Goal: Find specific fact: Find specific fact

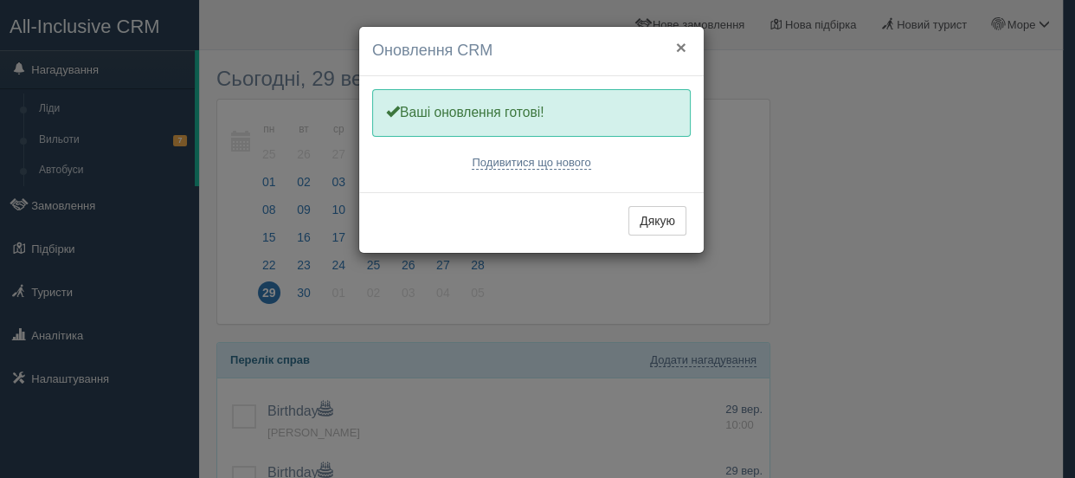
click at [676, 41] on button "×" at bounding box center [681, 47] width 10 height 18
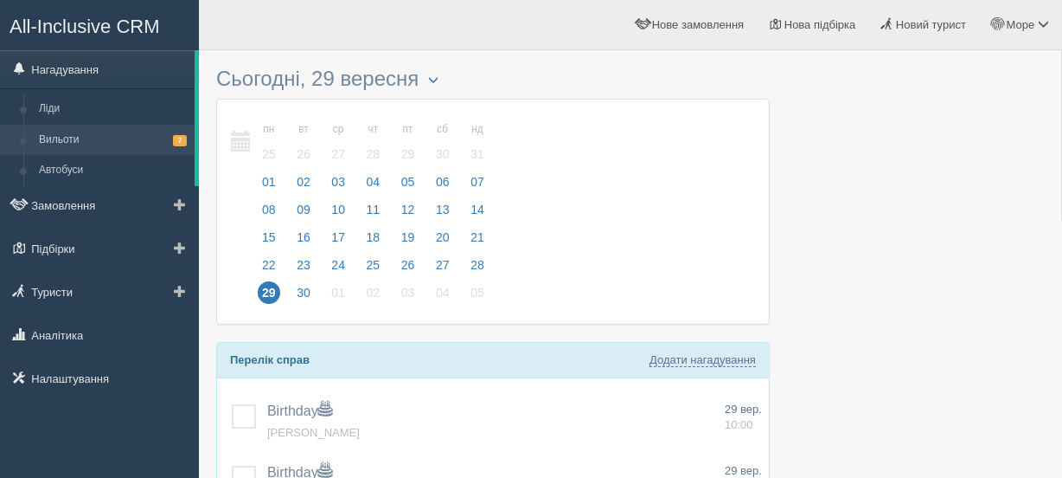
click at [69, 139] on link "Вильоти 7" at bounding box center [113, 140] width 164 height 31
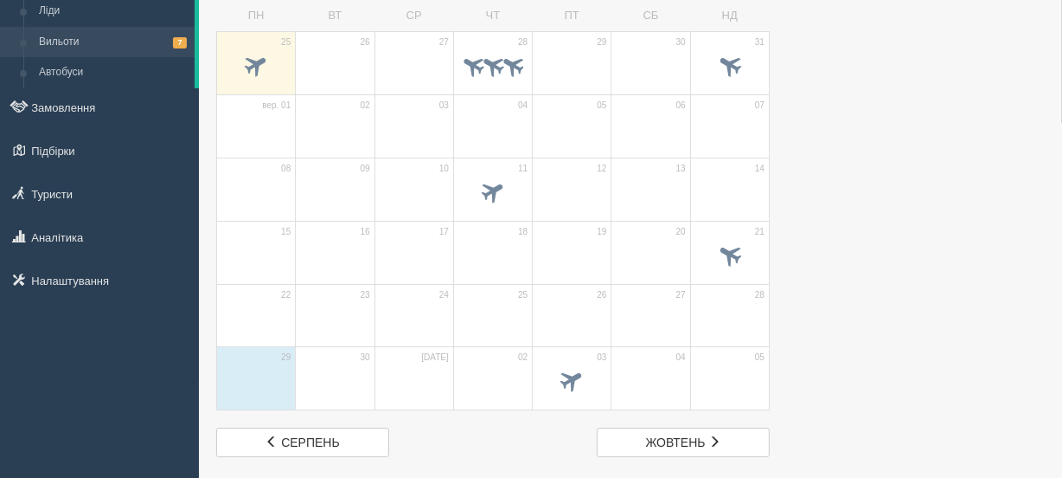
scroll to position [131, 0]
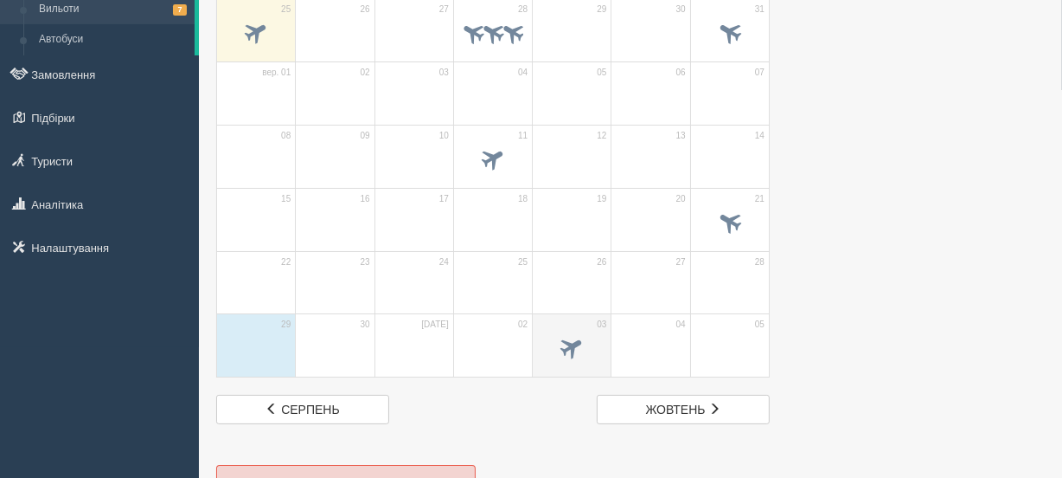
click at [579, 340] on span at bounding box center [572, 347] width 29 height 29
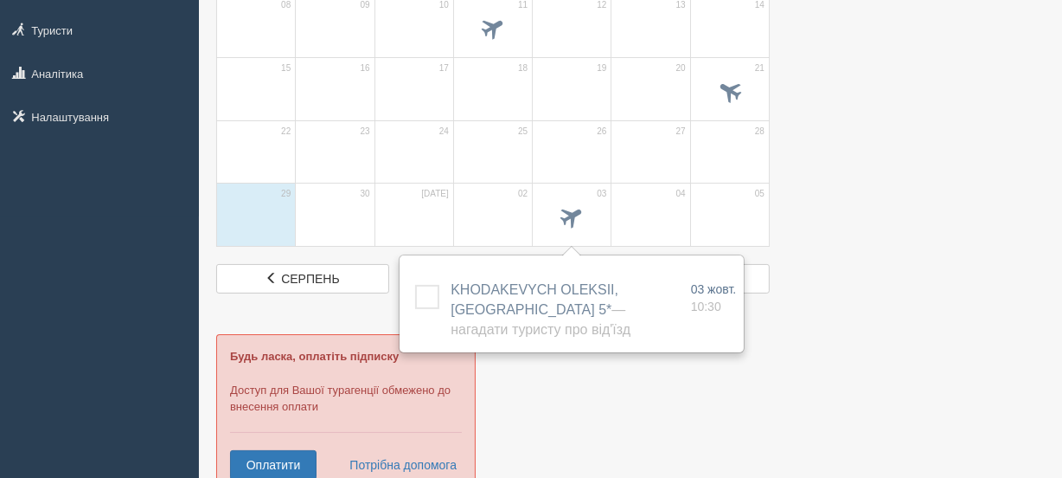
scroll to position [0, 0]
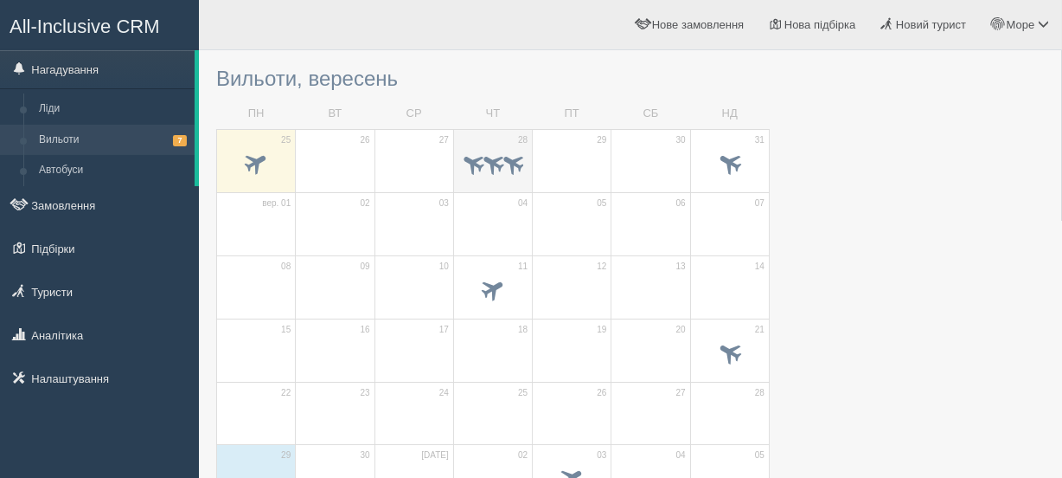
click at [497, 183] on td "28" at bounding box center [492, 160] width 79 height 63
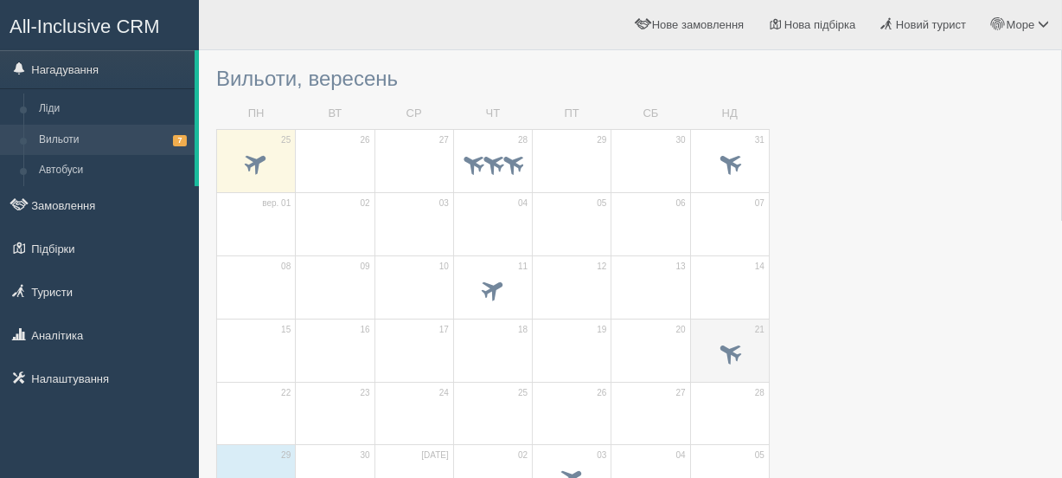
click at [737, 350] on span at bounding box center [729, 351] width 29 height 29
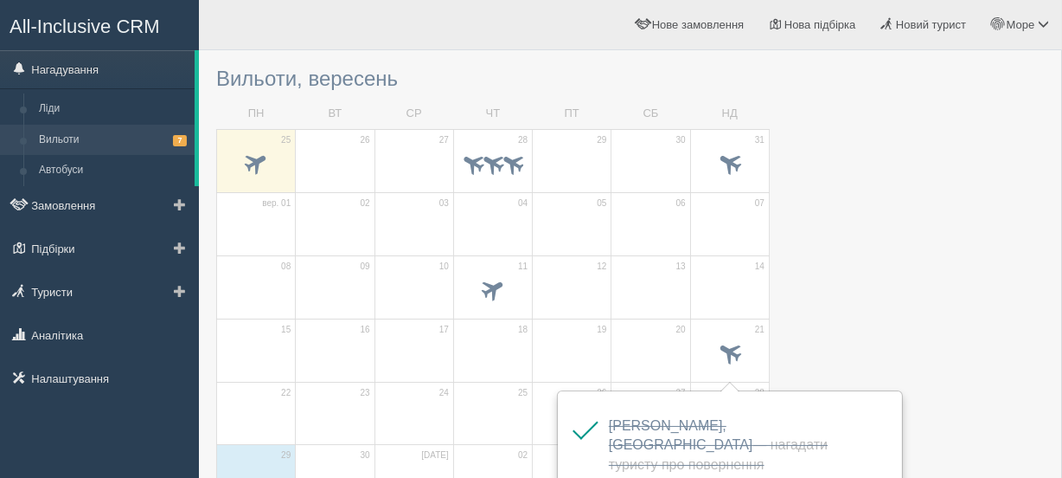
click at [74, 131] on link "Вильоти 7" at bounding box center [113, 140] width 164 height 31
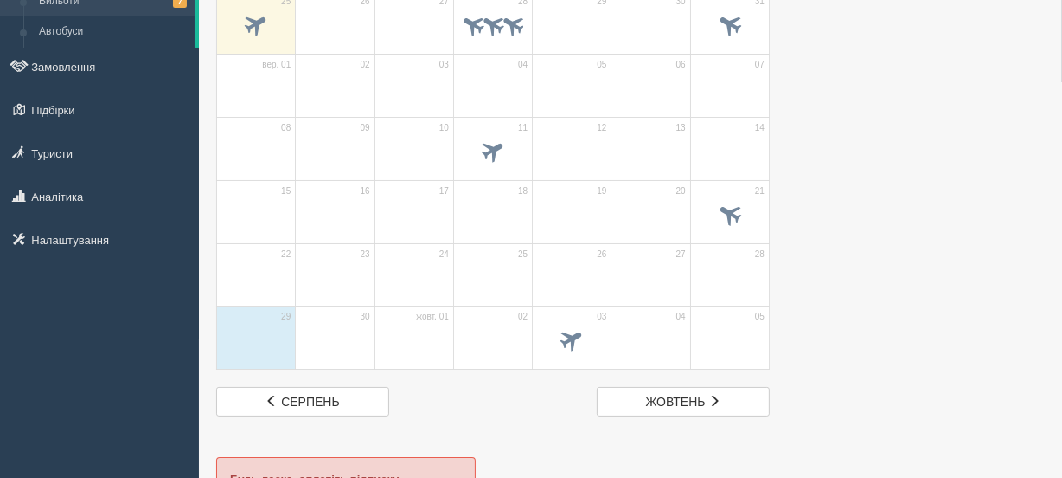
scroll to position [131, 0]
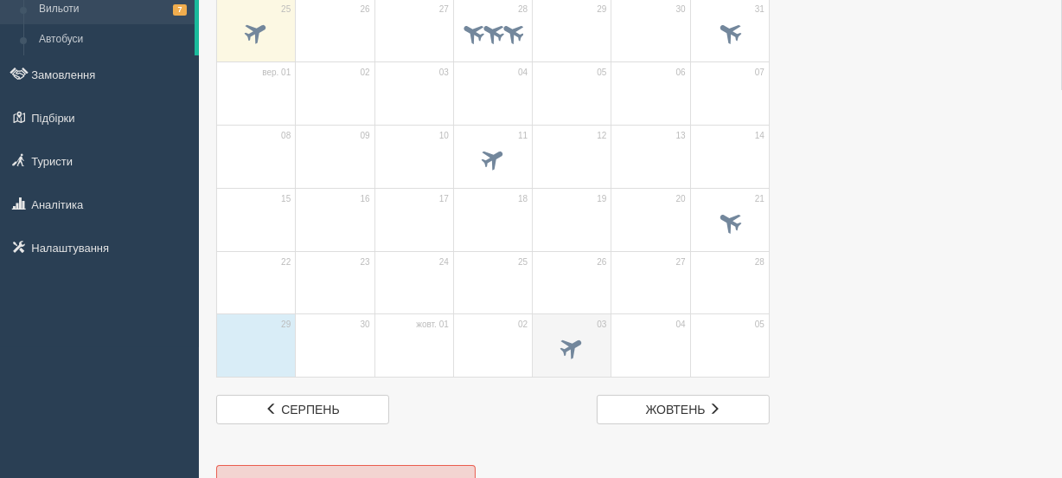
click at [573, 322] on td "03" at bounding box center [572, 345] width 79 height 63
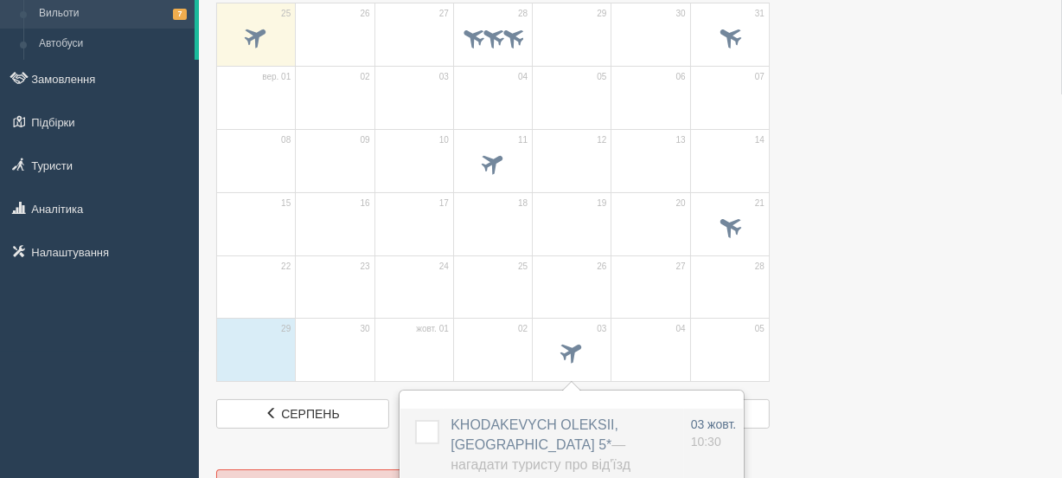
scroll to position [0, 0]
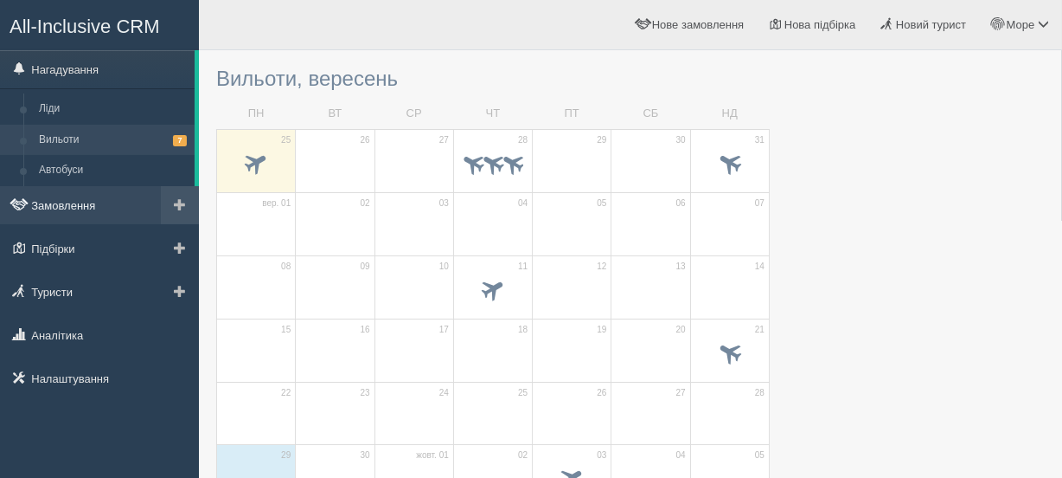
click at [59, 209] on link "Замовлення" at bounding box center [99, 205] width 199 height 38
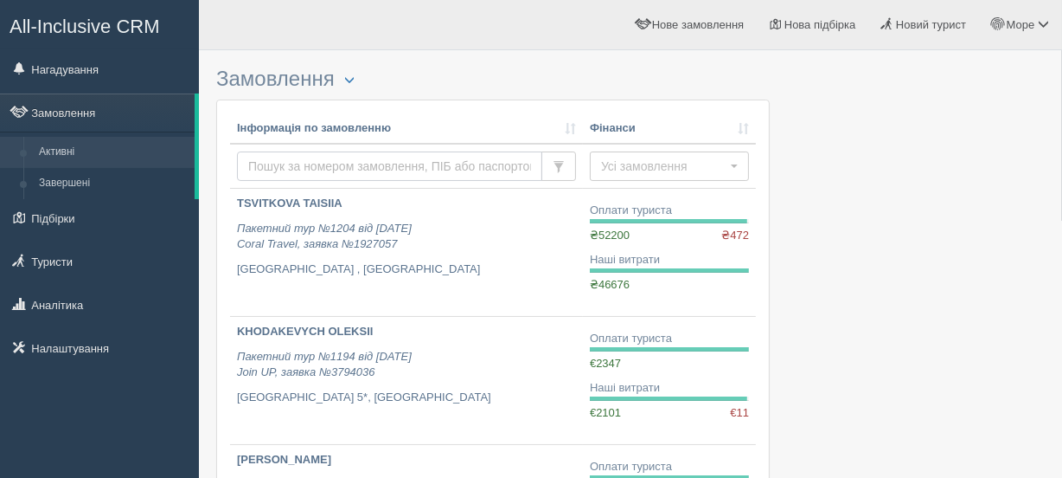
click at [308, 157] on input "text" at bounding box center [389, 165] width 305 height 29
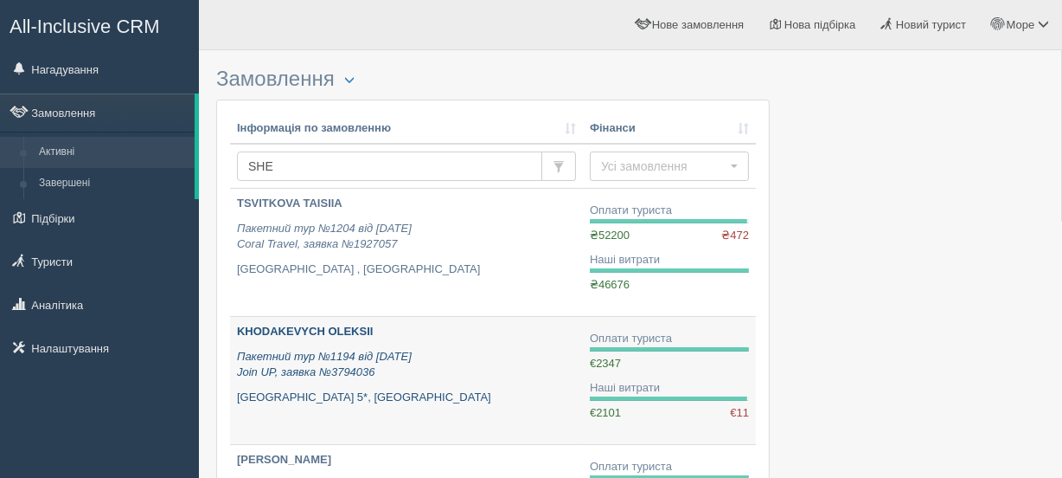
type input "SHEV"
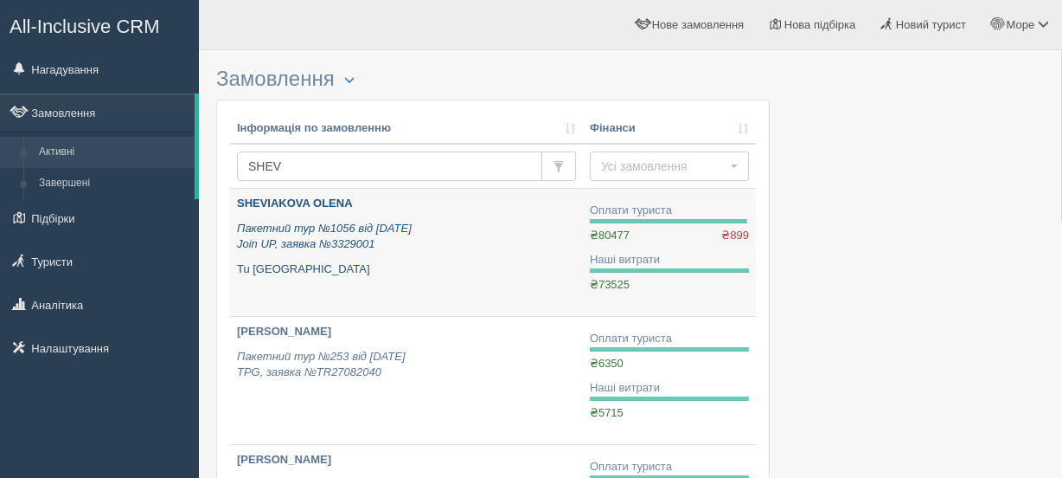
click at [301, 198] on b "SHEVIAKOVA OLENA" at bounding box center [295, 202] width 116 height 13
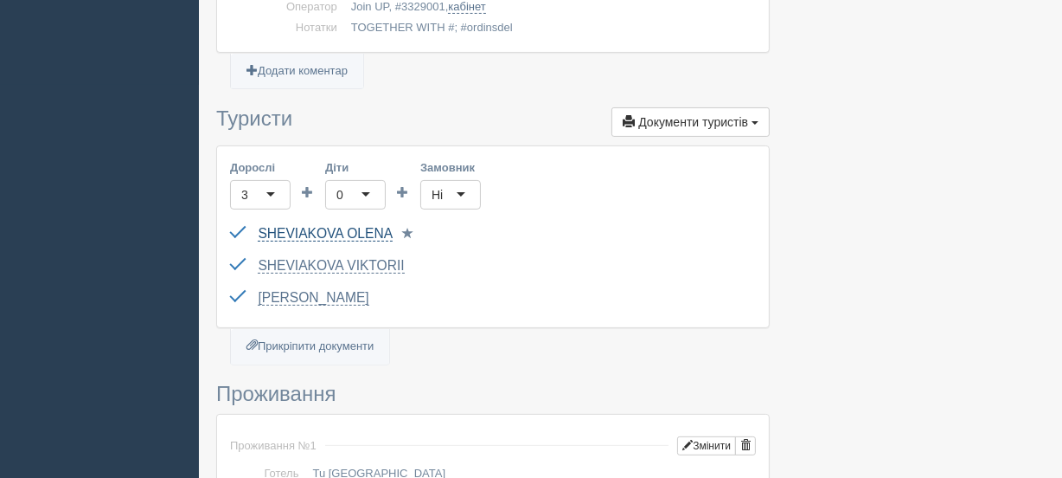
scroll to position [393, 0]
click at [349, 228] on link "SHEVIAKOVA OLENA" at bounding box center [325, 234] width 135 height 16
click at [298, 259] on link "SHEVIAKOVA VIKTORII" at bounding box center [331, 266] width 146 height 16
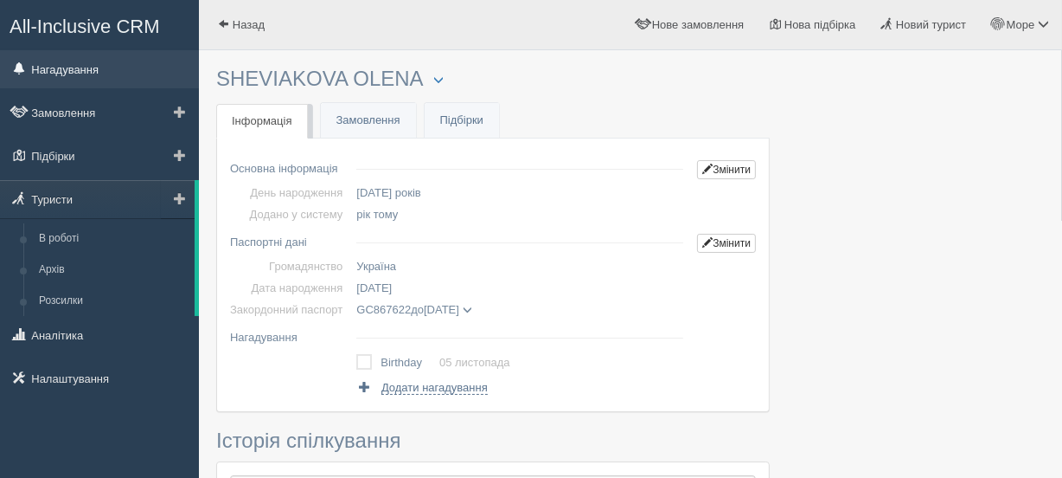
drag, startPoint x: 343, startPoint y: 72, endPoint x: 115, endPoint y: 76, distance: 227.6
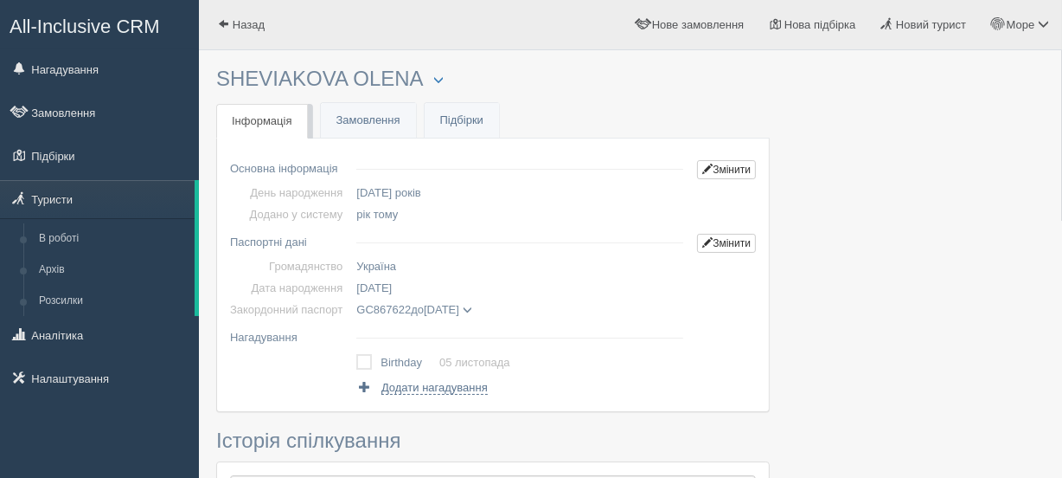
click at [253, 68] on h3 "SHEVIAKOVA [PERSON_NAME] Менеджер: Море Туров Відправити до архіву Взяти в робо…" at bounding box center [493, 78] width 554 height 23
drag, startPoint x: 343, startPoint y: 74, endPoint x: 222, endPoint y: 76, distance: 121.2
click at [222, 76] on h3 "SHEVIAKOVA [PERSON_NAME] Менеджер: Море Туров Відправити до архіву Взяти в робо…" at bounding box center [493, 78] width 554 height 23
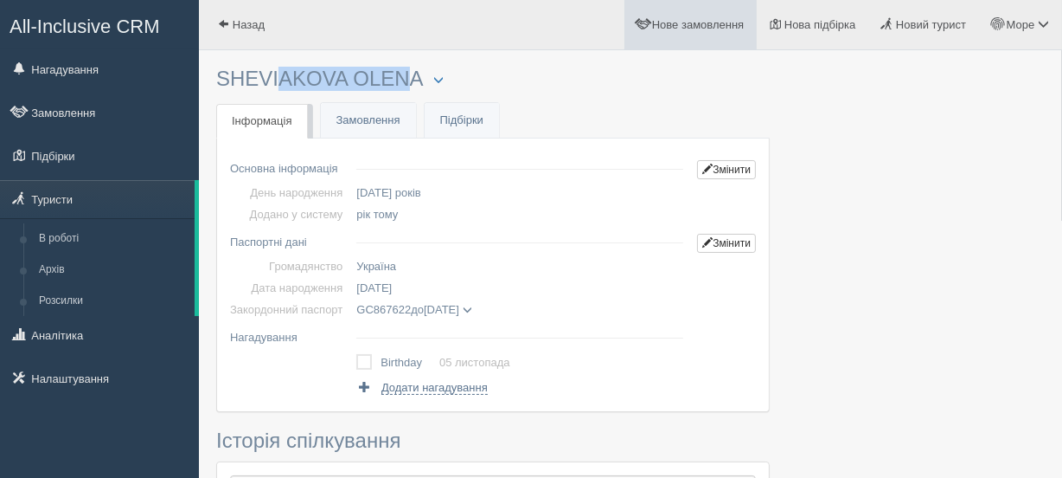
copy h3 "SHEVIAKOVA"
drag, startPoint x: 356, startPoint y: 70, endPoint x: 416, endPoint y: 74, distance: 59.8
click at [416, 74] on h3 "SHEVIAKOVA OLENA Менеджер: Море Туров Відправити до архіву Взяти в роботу Об'єд…" at bounding box center [493, 78] width 554 height 23
copy h3 "OLENA"
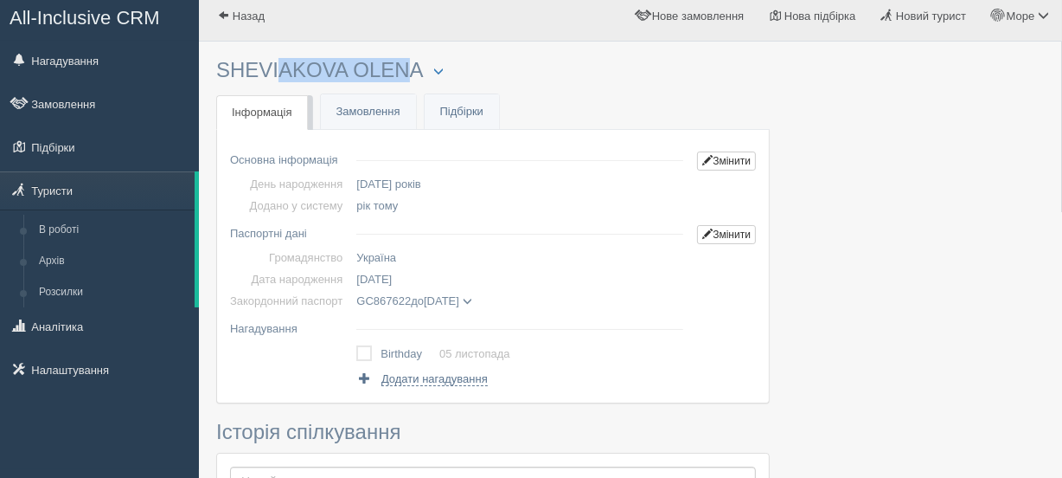
scroll to position [131, 0]
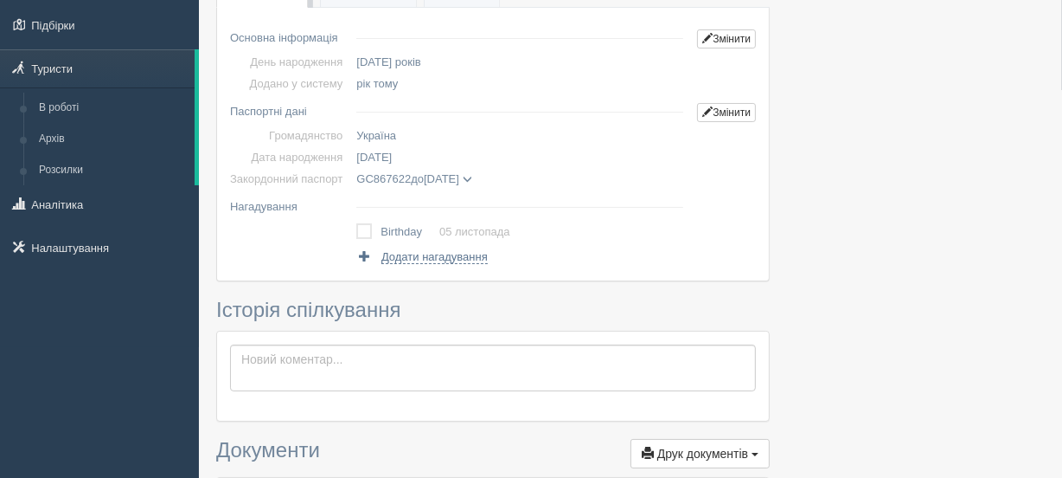
copy span "05.11.1979"
copy span "GC867622"
copy span "13.06.2032"
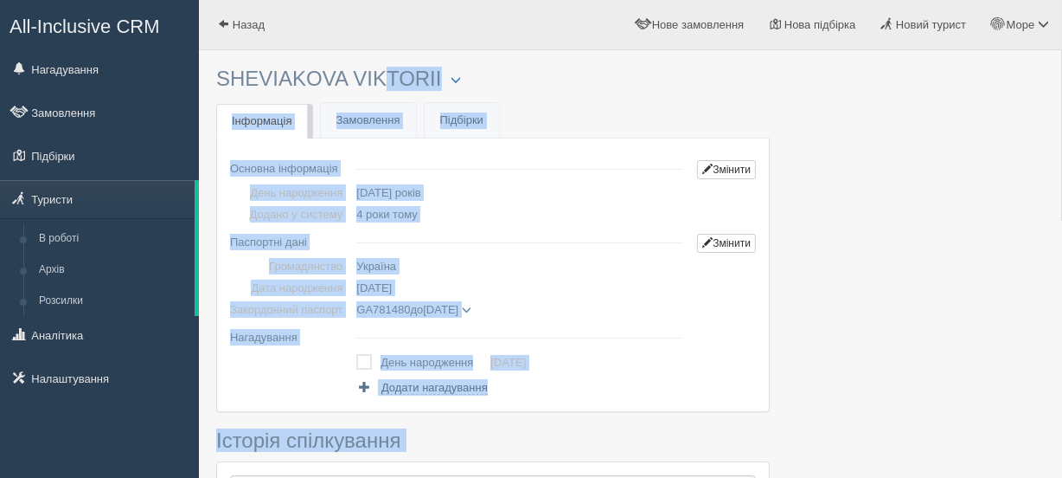
drag, startPoint x: 215, startPoint y: 67, endPoint x: 335, endPoint y: 74, distance: 120.5
click at [336, 74] on h3 "SHEVIAKOVA VIKTORII Менеджер: Море Туров Відправити до архіву Взяти в роботу Об…" at bounding box center [493, 78] width 554 height 23
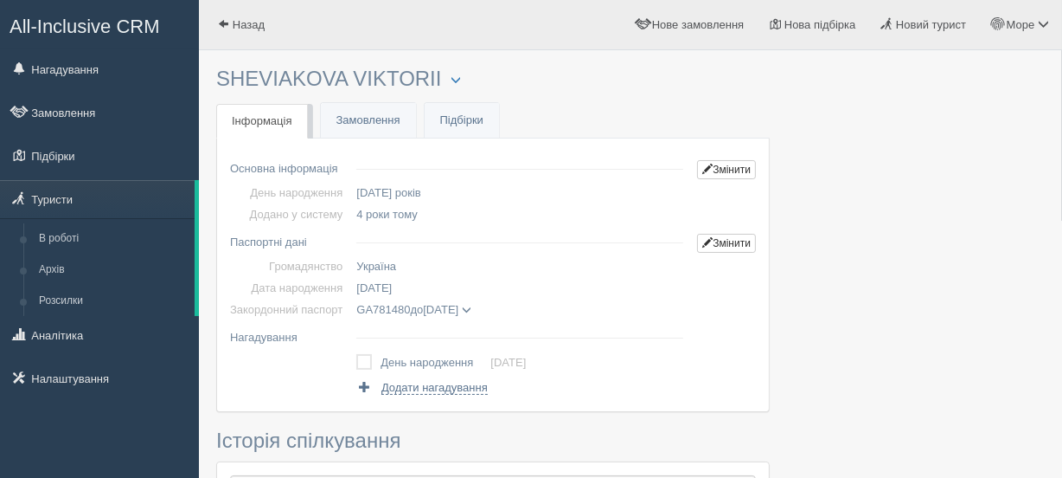
drag, startPoint x: 357, startPoint y: 74, endPoint x: 440, endPoint y: 74, distance: 83.1
click at [440, 74] on h3 "SHEVIAKOVA VIKTORII Менеджер: Море Туров Відправити до архіву Взяти в роботу Об…" at bounding box center [493, 78] width 554 height 23
copy h3 "VIKTORII"
drag, startPoint x: 218, startPoint y: 78, endPoint x: 348, endPoint y: 82, distance: 129.8
click at [348, 82] on h3 "SHEVIAKOVA VIKTORII Менеджер: Море Туров Відправити до архіву Взяти в роботу Об…" at bounding box center [493, 78] width 554 height 23
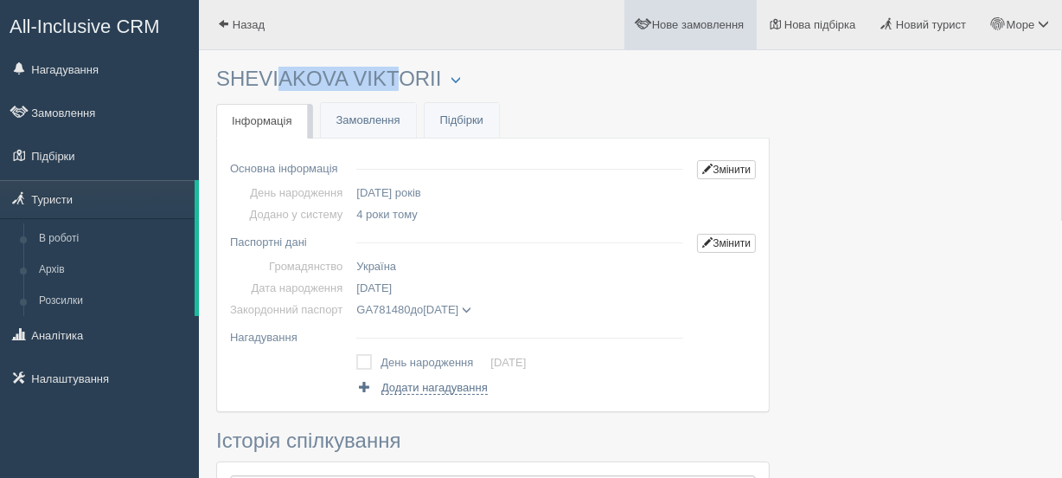
copy h3 "SHEVIAKOVA"
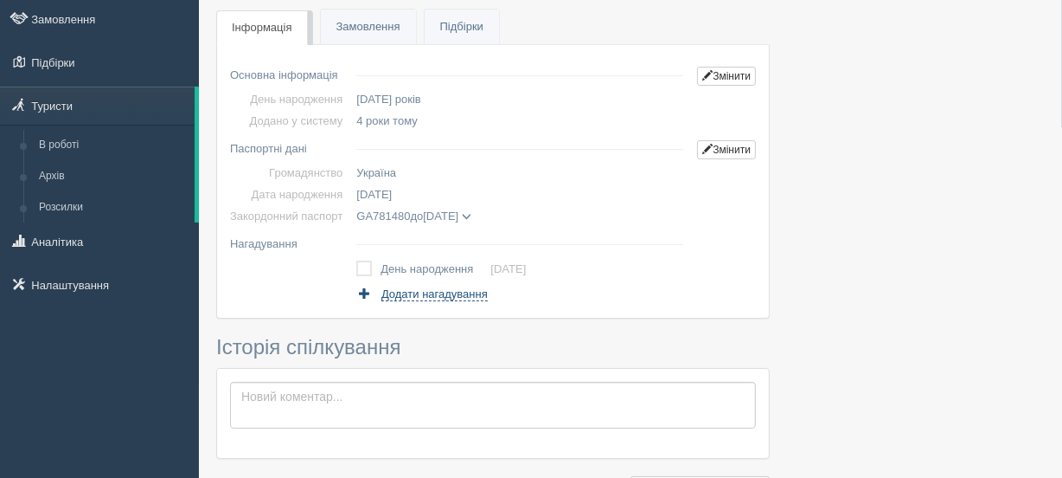
scroll to position [131, 0]
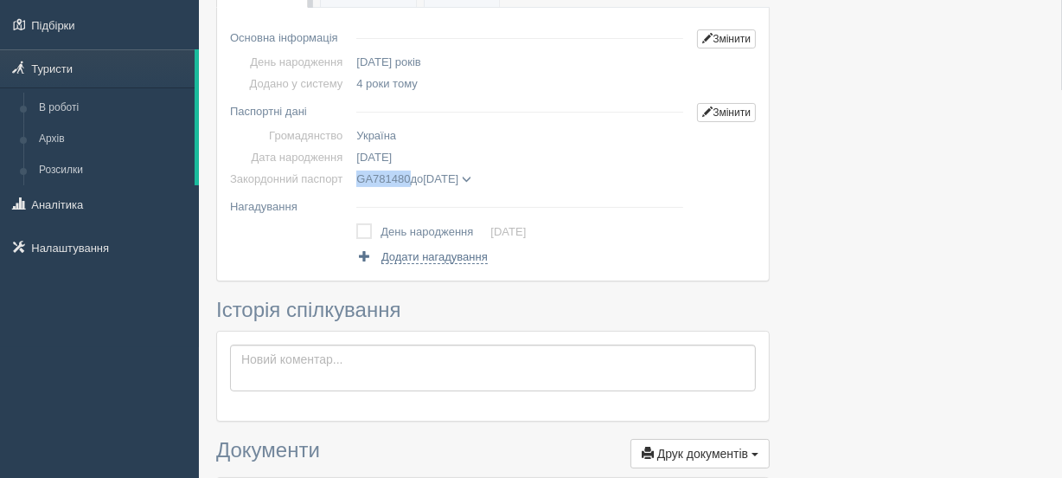
drag, startPoint x: 355, startPoint y: 176, endPoint x: 407, endPoint y: 181, distance: 52.2
click at [407, 181] on td "GA781480 до 23.07.2031 SHEVIAKOVA VIKTORII дата видачі 23.07.2021 орган видачі …" at bounding box center [520, 179] width 341 height 22
copy span "GA781480"
drag, startPoint x: 425, startPoint y: 147, endPoint x: 358, endPoint y: 151, distance: 66.8
click at [358, 151] on td "27.01.2005" at bounding box center [520, 157] width 341 height 22
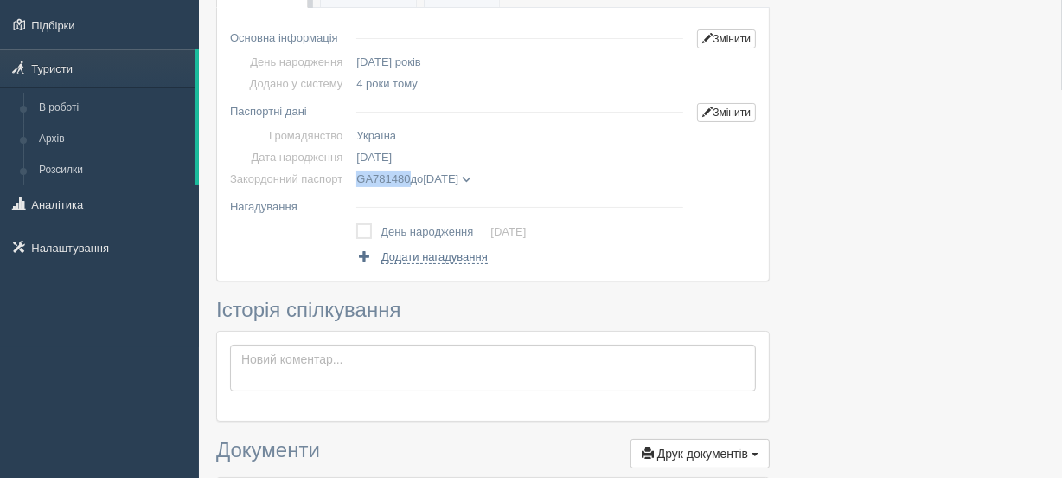
copy span "27.01.2005"
copy span "23.07.2031"
